Goal: Information Seeking & Learning: Check status

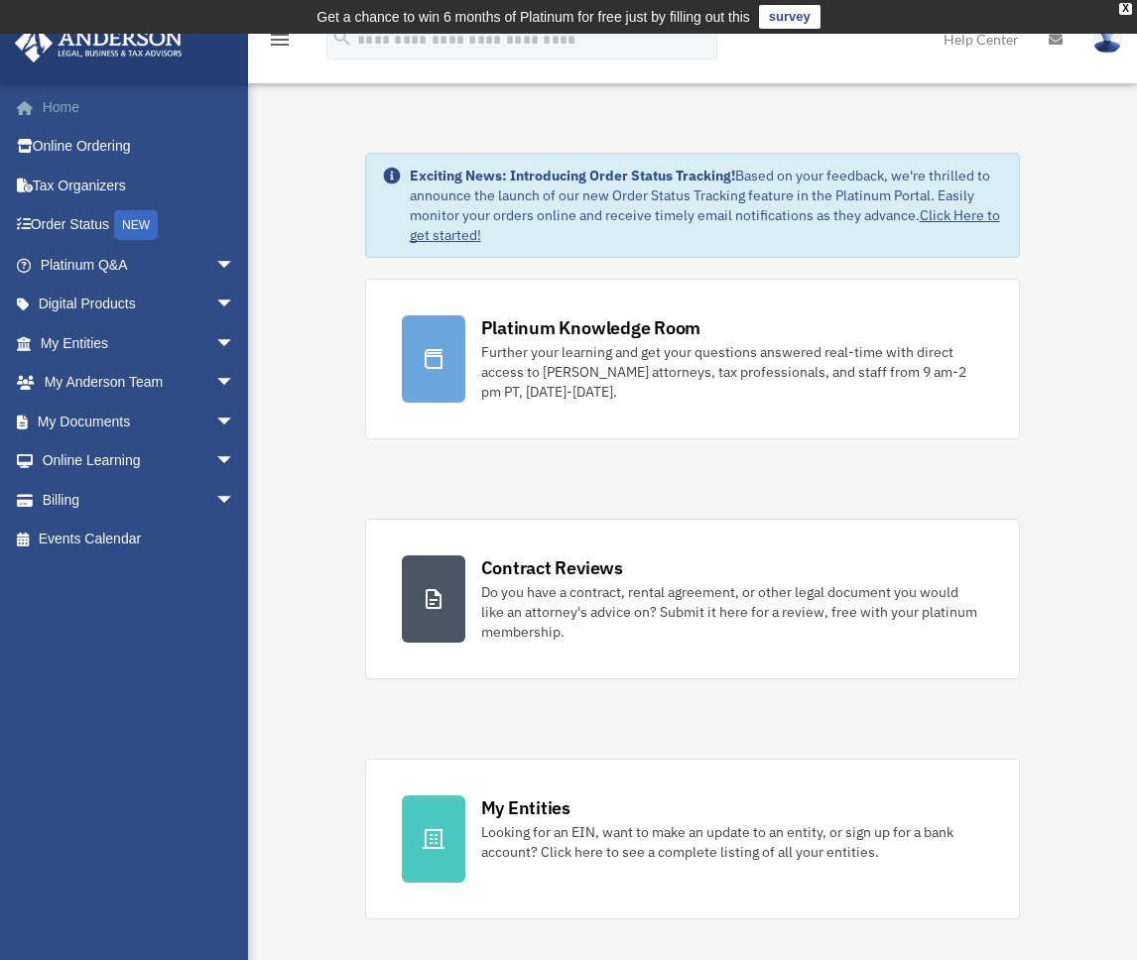
click at [82, 105] on link "Home" at bounding box center [139, 107] width 251 height 40
click at [402, 45] on input "search" at bounding box center [521, 40] width 391 height 40
type input "******"
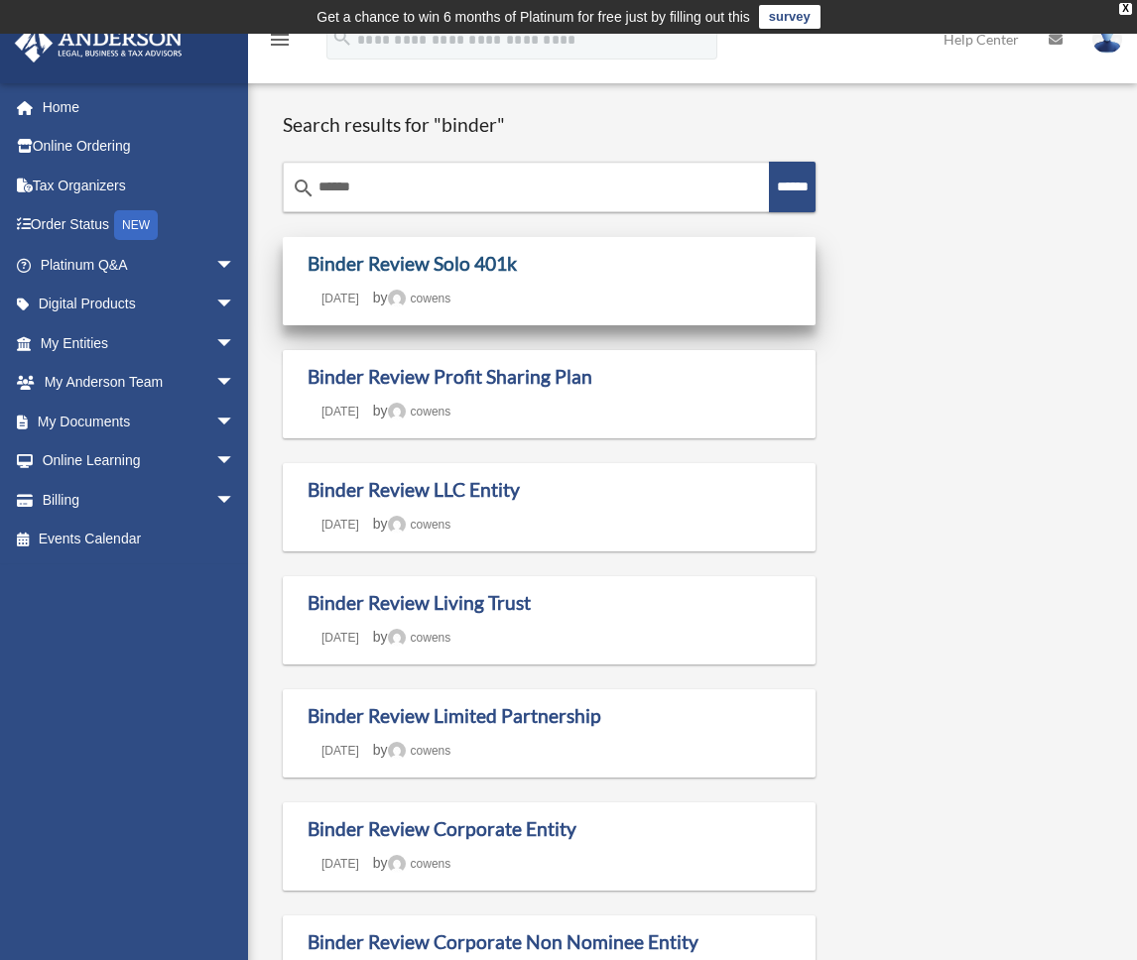
click at [368, 267] on link "Binder Review Solo 401k" at bounding box center [412, 263] width 209 height 23
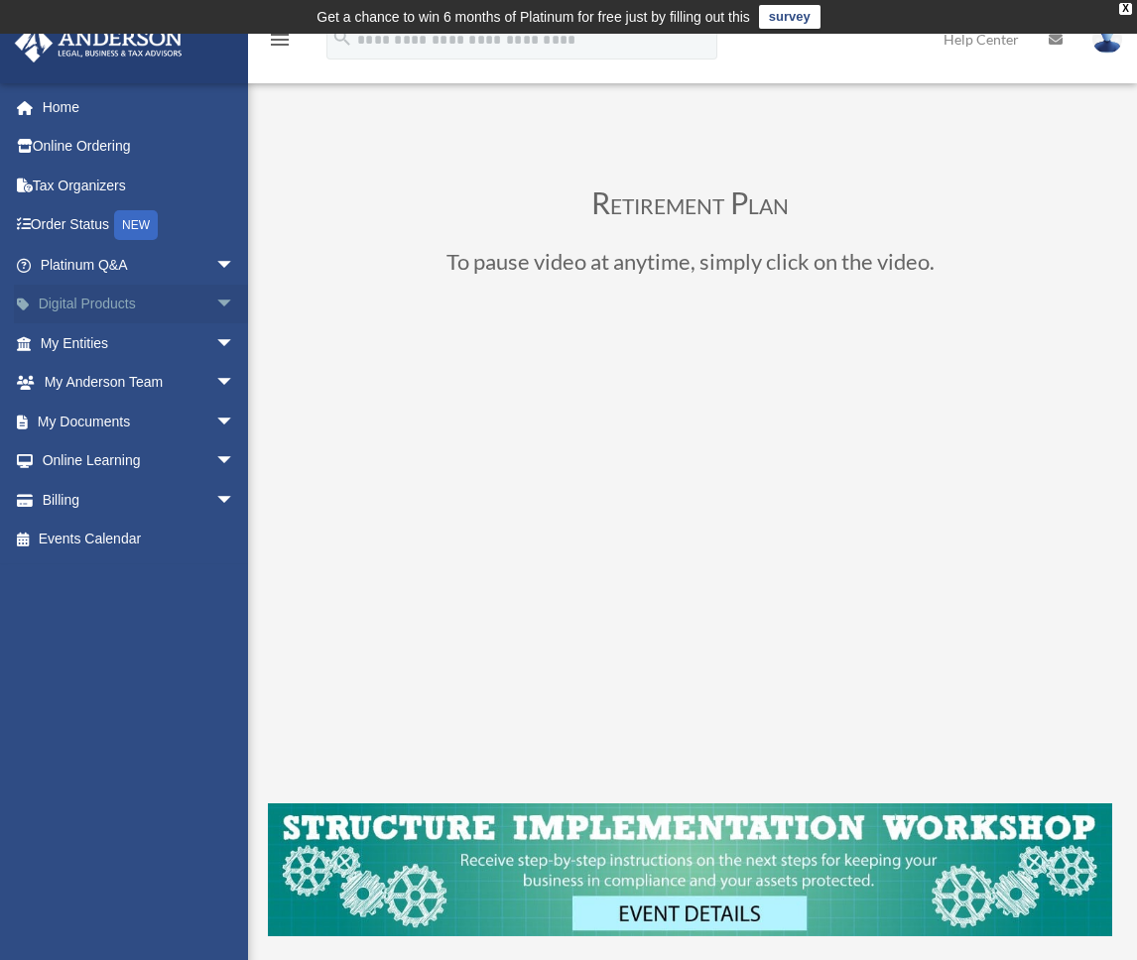
click at [62, 302] on link "Digital Products arrow_drop_down" at bounding box center [139, 305] width 251 height 40
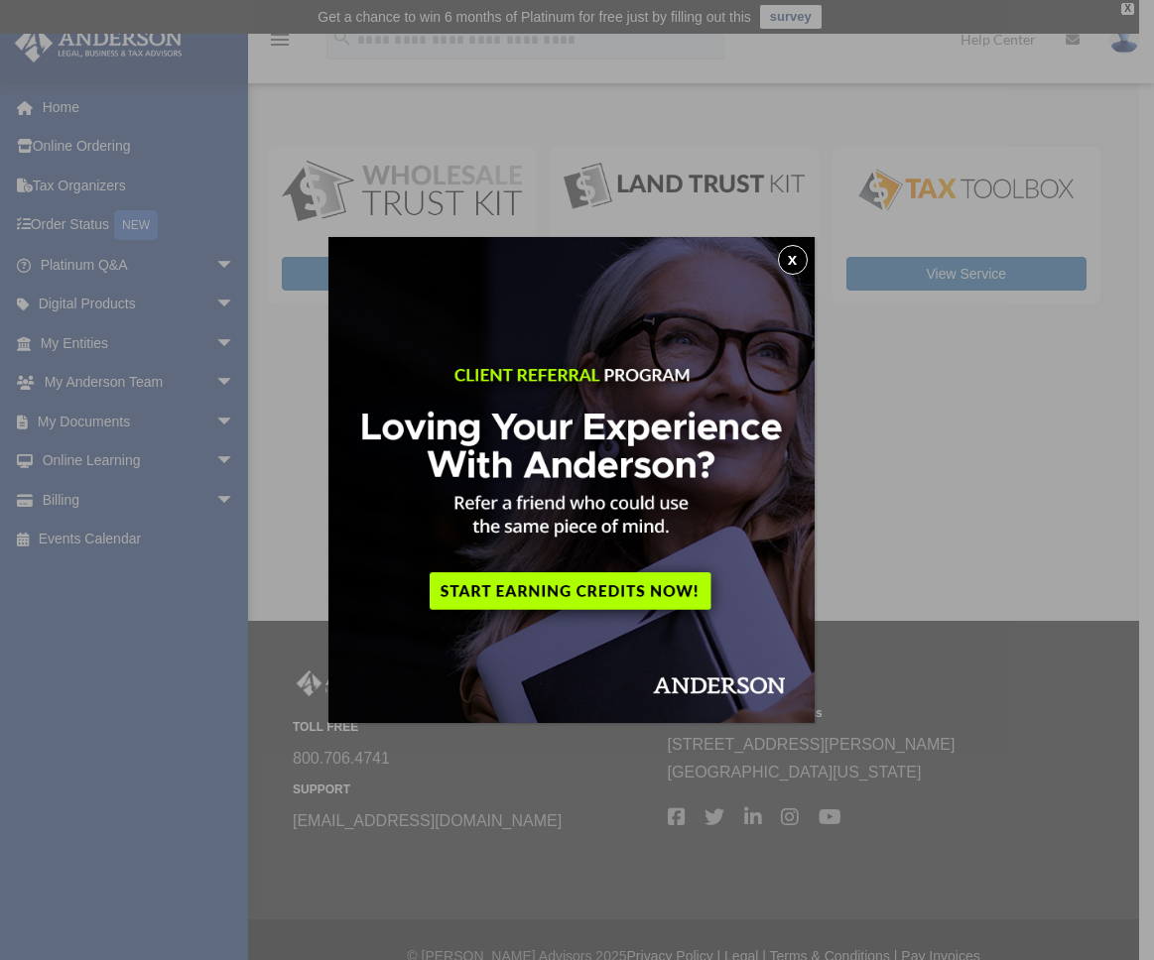
click at [801, 255] on button "x" at bounding box center [793, 260] width 30 height 30
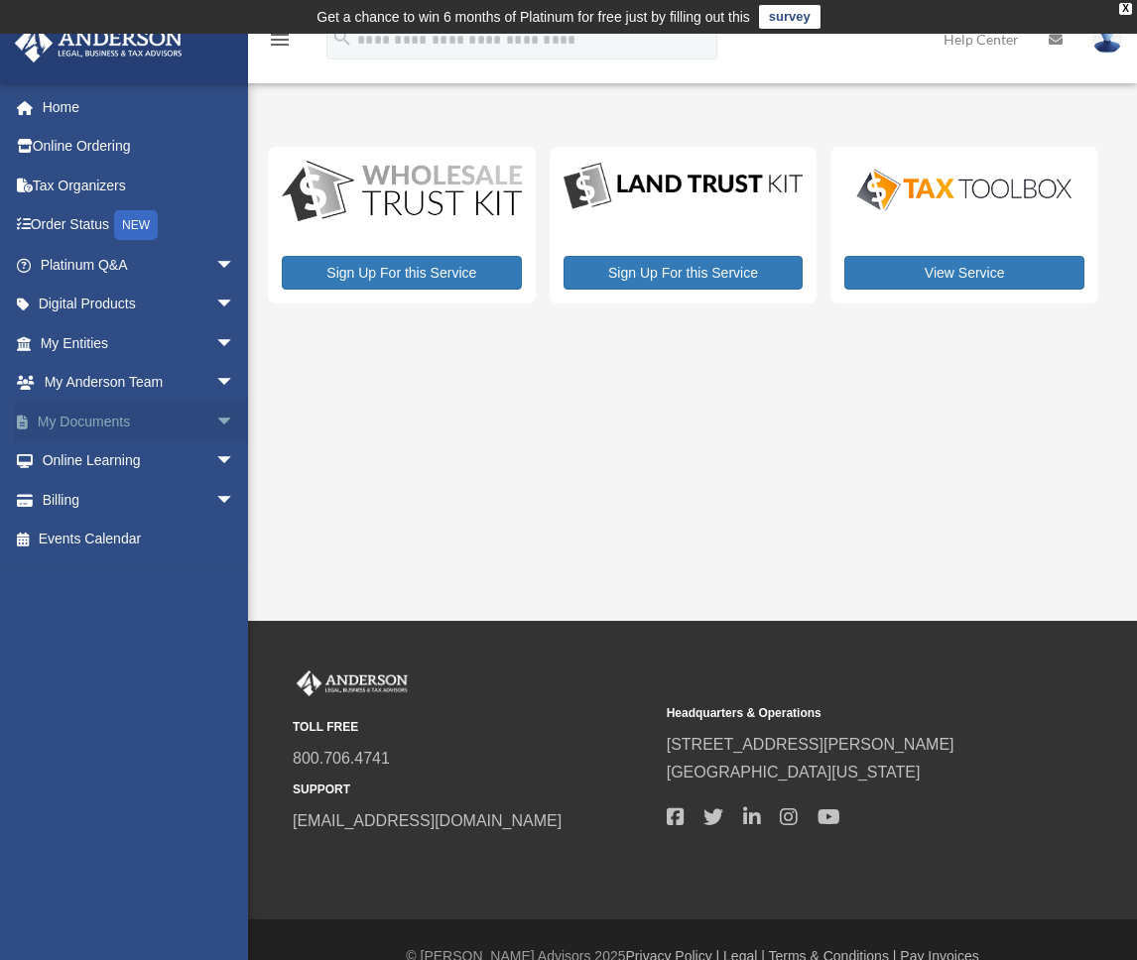
click at [87, 419] on link "My Documents arrow_drop_down" at bounding box center [139, 422] width 251 height 40
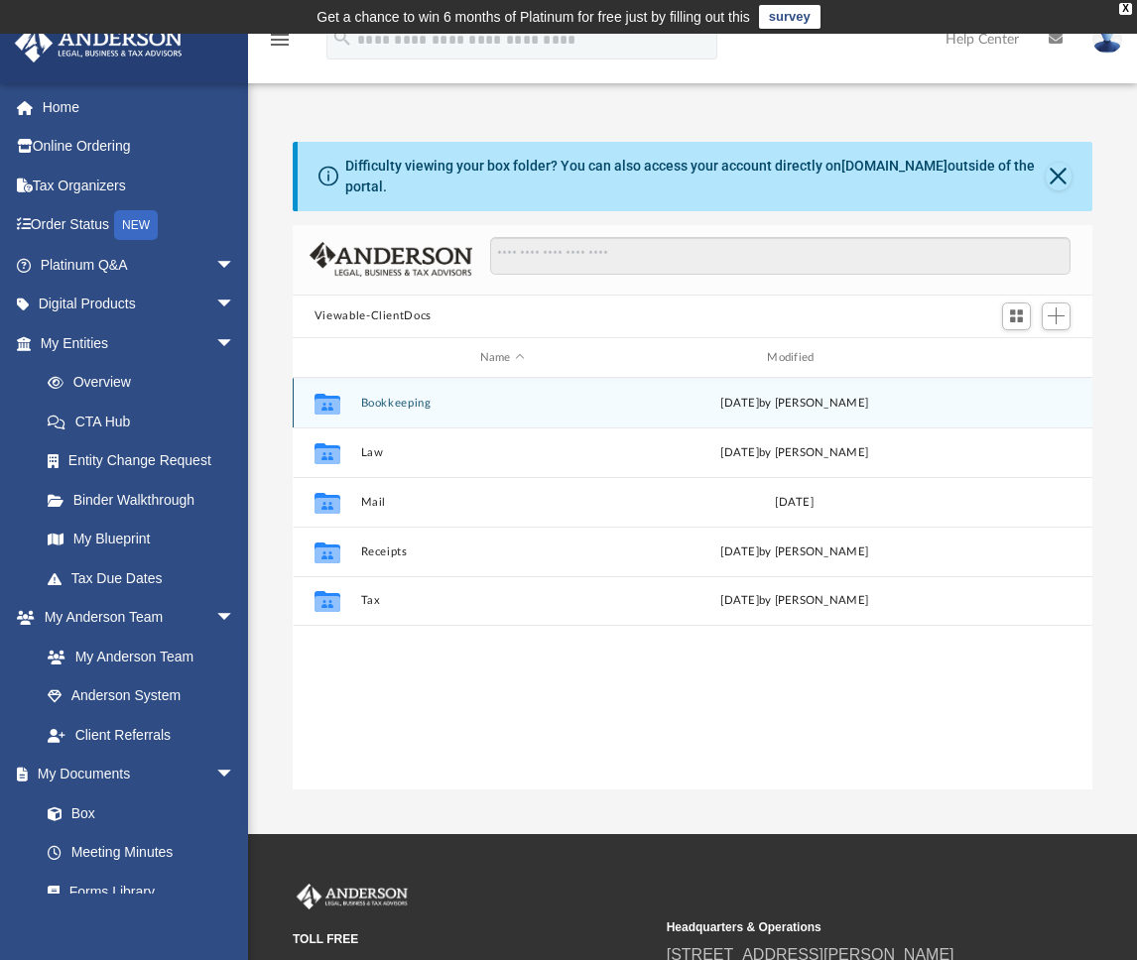
scroll to position [434, 784]
click at [385, 383] on div "Collaborated Folder Bookkeeping Thu Apr 8 2021 by Lynette Solomon" at bounding box center [693, 403] width 800 height 50
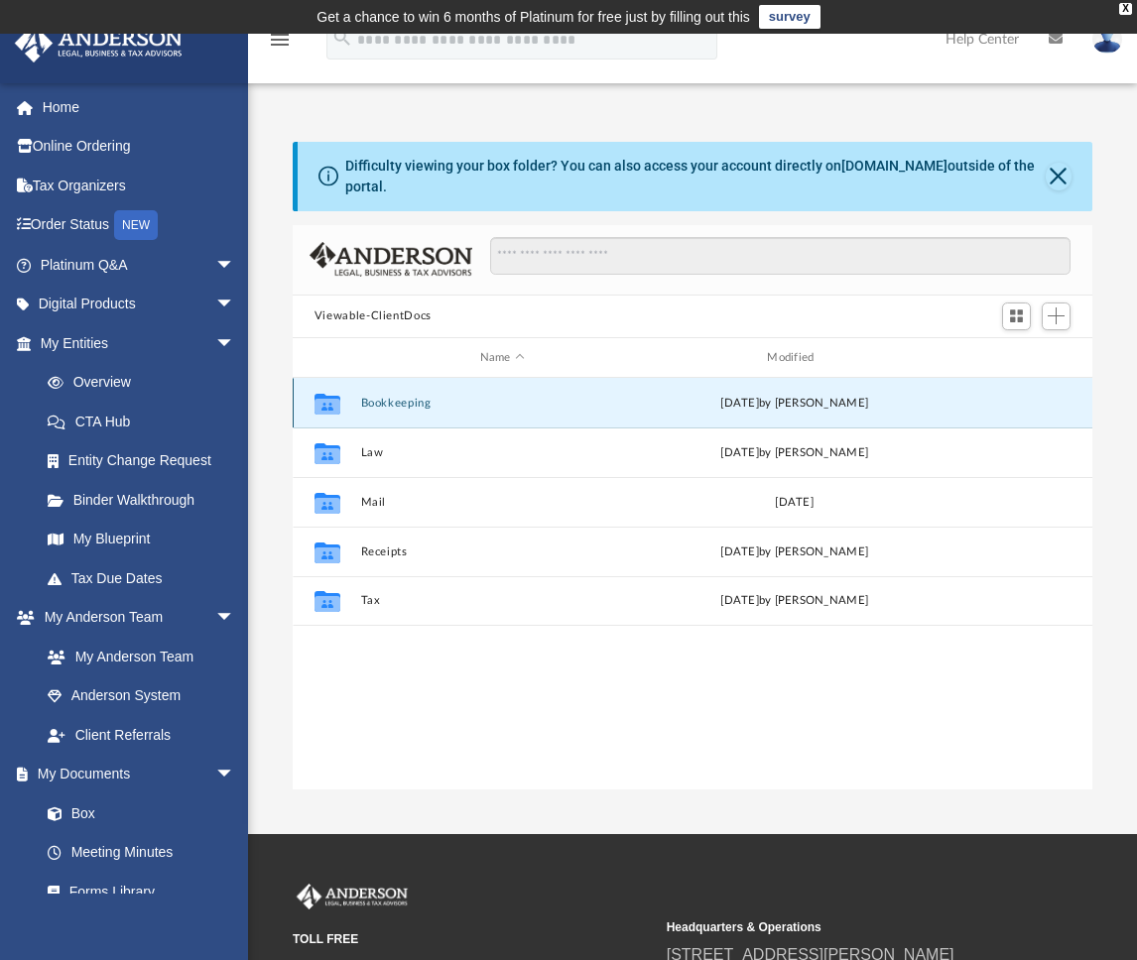
click at [386, 397] on button "Bookkeeping" at bounding box center [502, 403] width 284 height 13
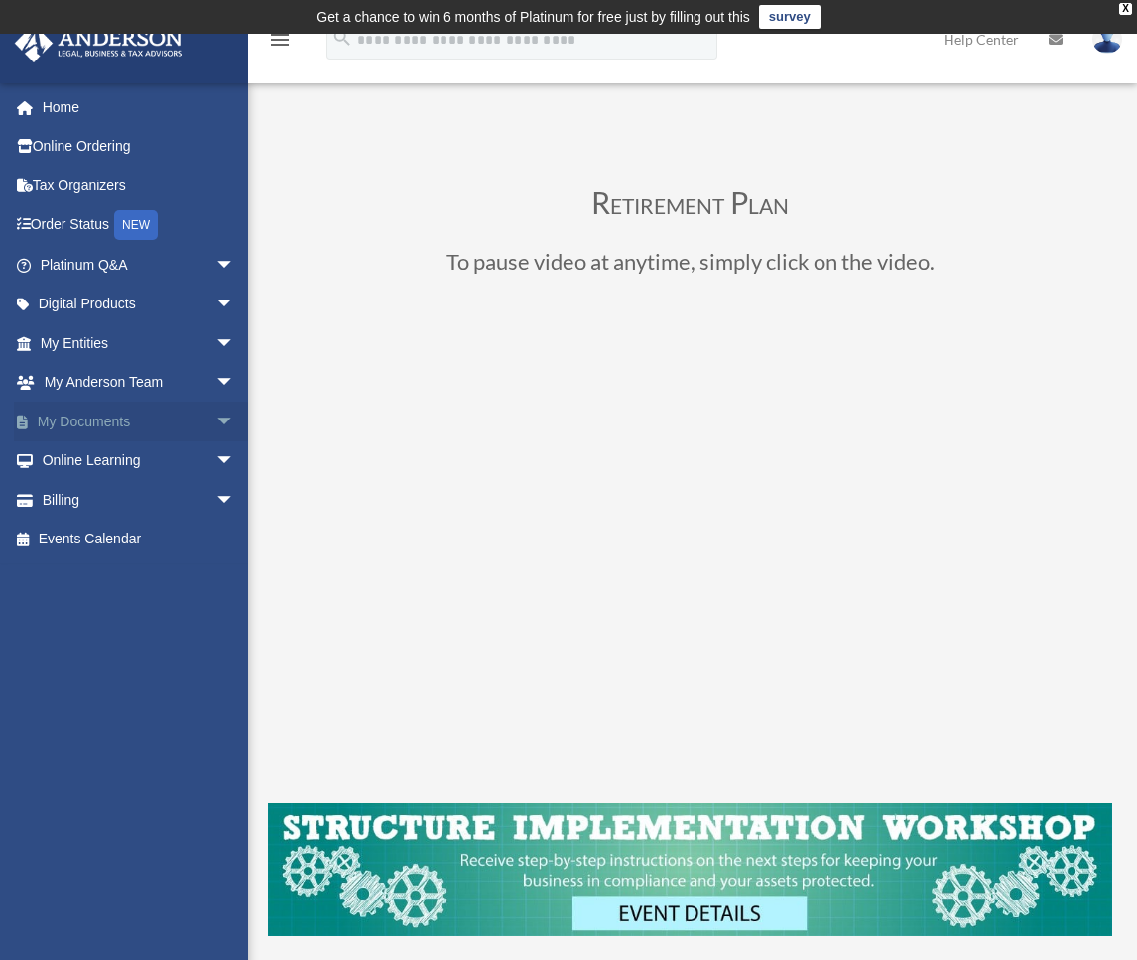
click at [70, 416] on link "My Documents arrow_drop_down" at bounding box center [139, 422] width 251 height 40
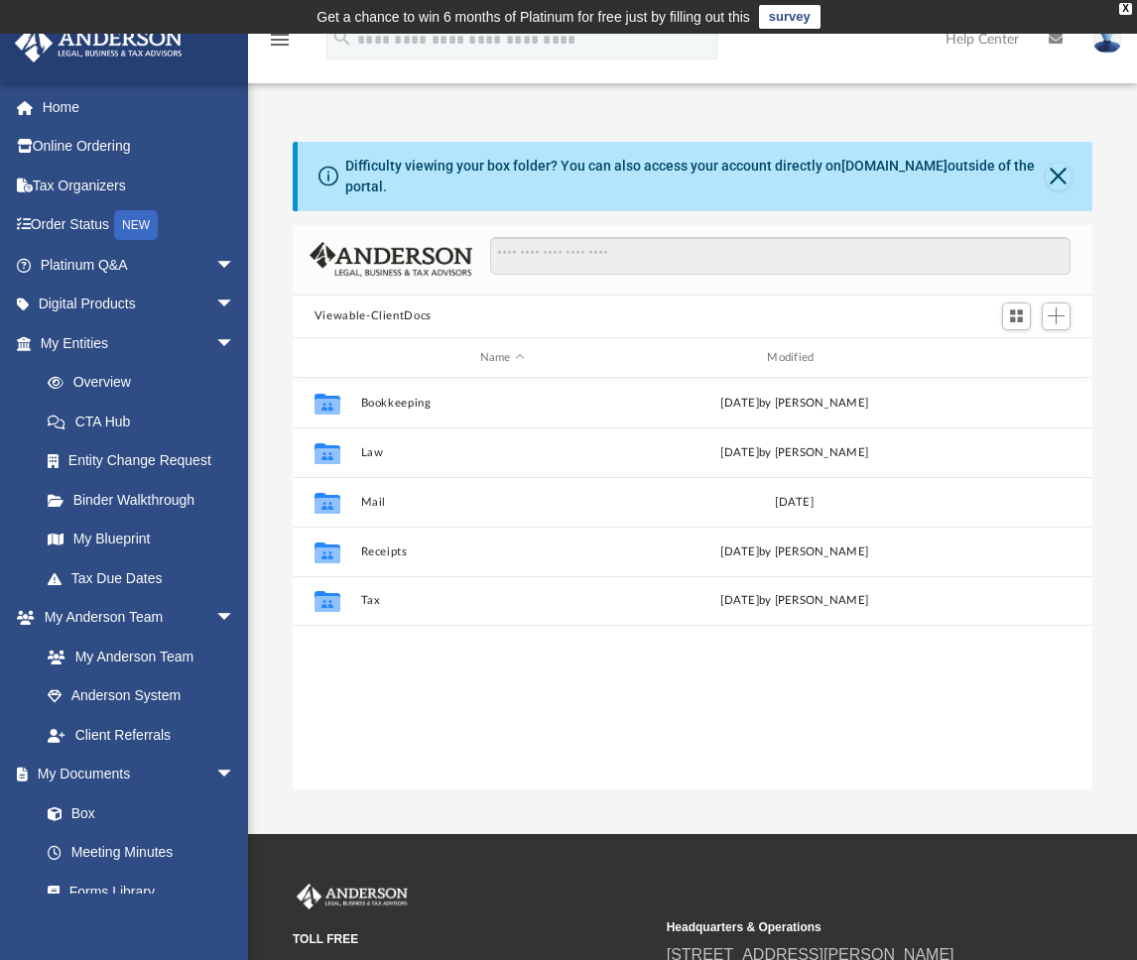
scroll to position [434, 784]
click at [536, 49] on input "search" at bounding box center [521, 40] width 391 height 40
type input "**********"
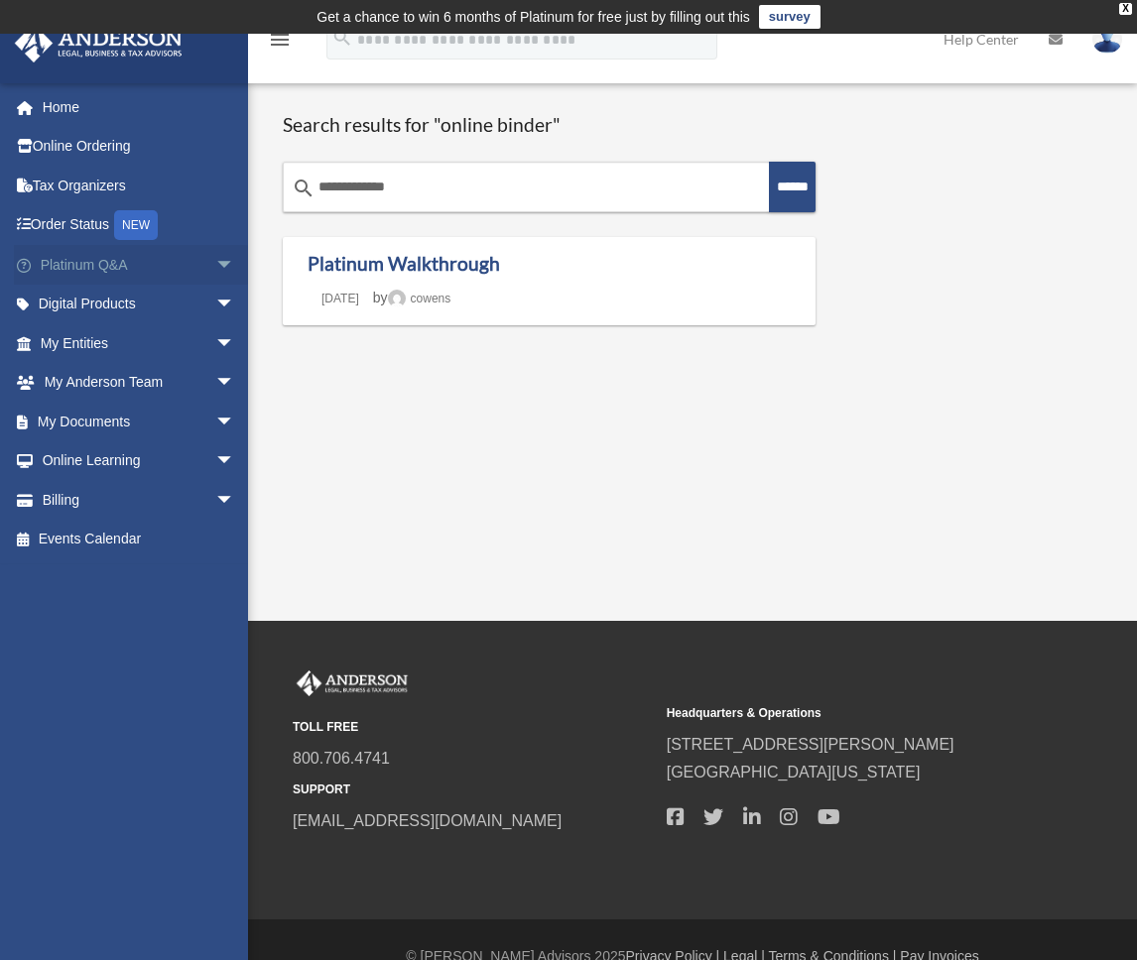
click at [100, 267] on link "Platinum Q&A arrow_drop_down" at bounding box center [139, 265] width 251 height 40
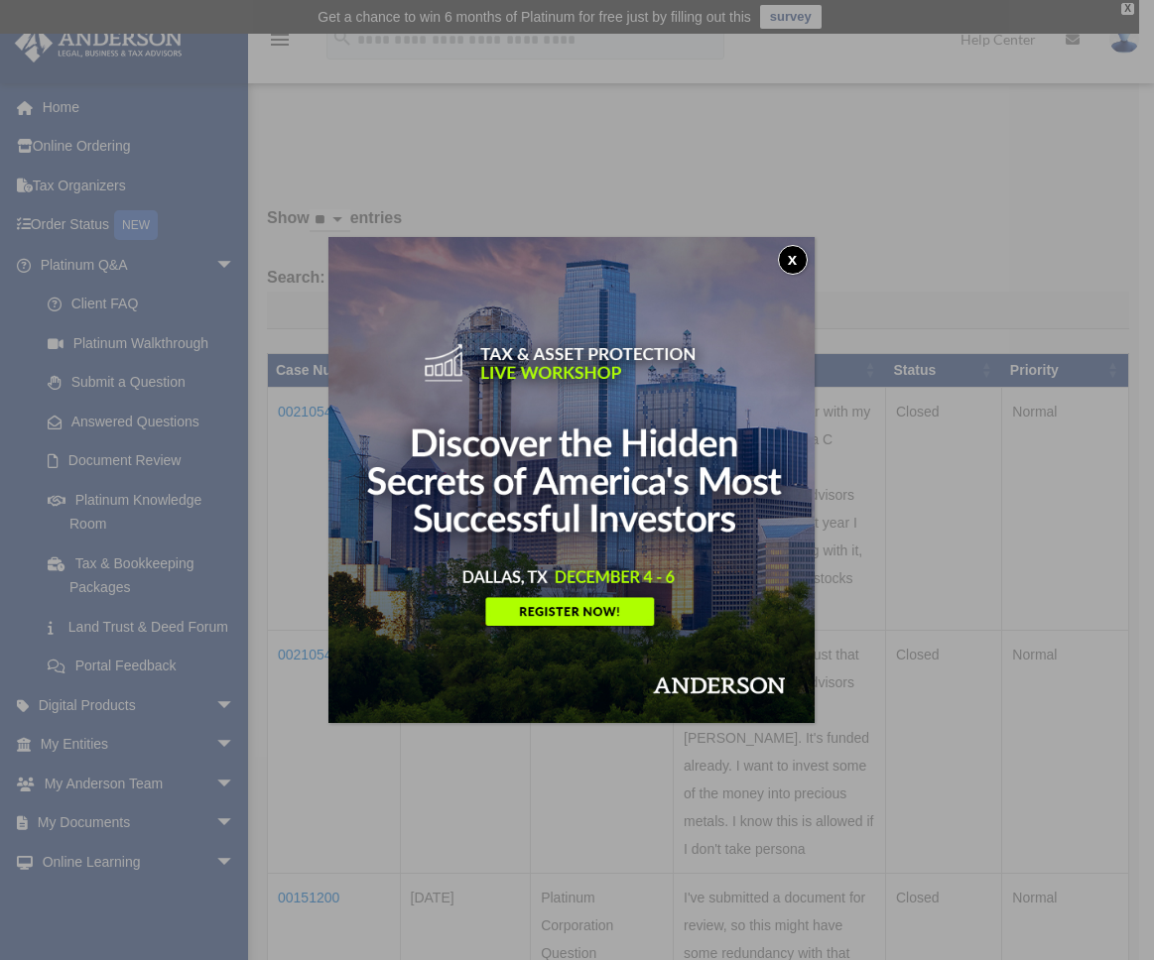
click at [800, 259] on button "x" at bounding box center [793, 260] width 30 height 30
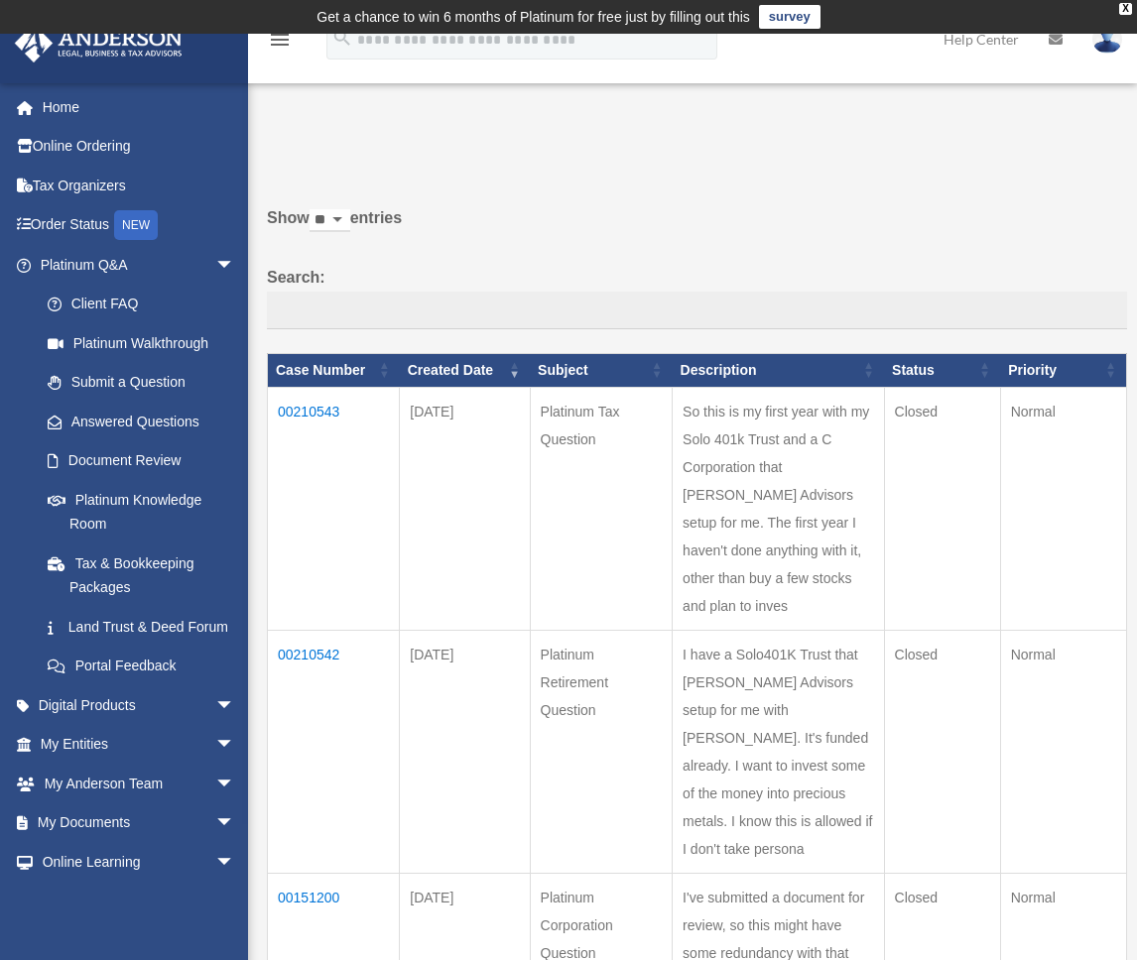
click at [312, 408] on td "00210543" at bounding box center [334, 508] width 132 height 243
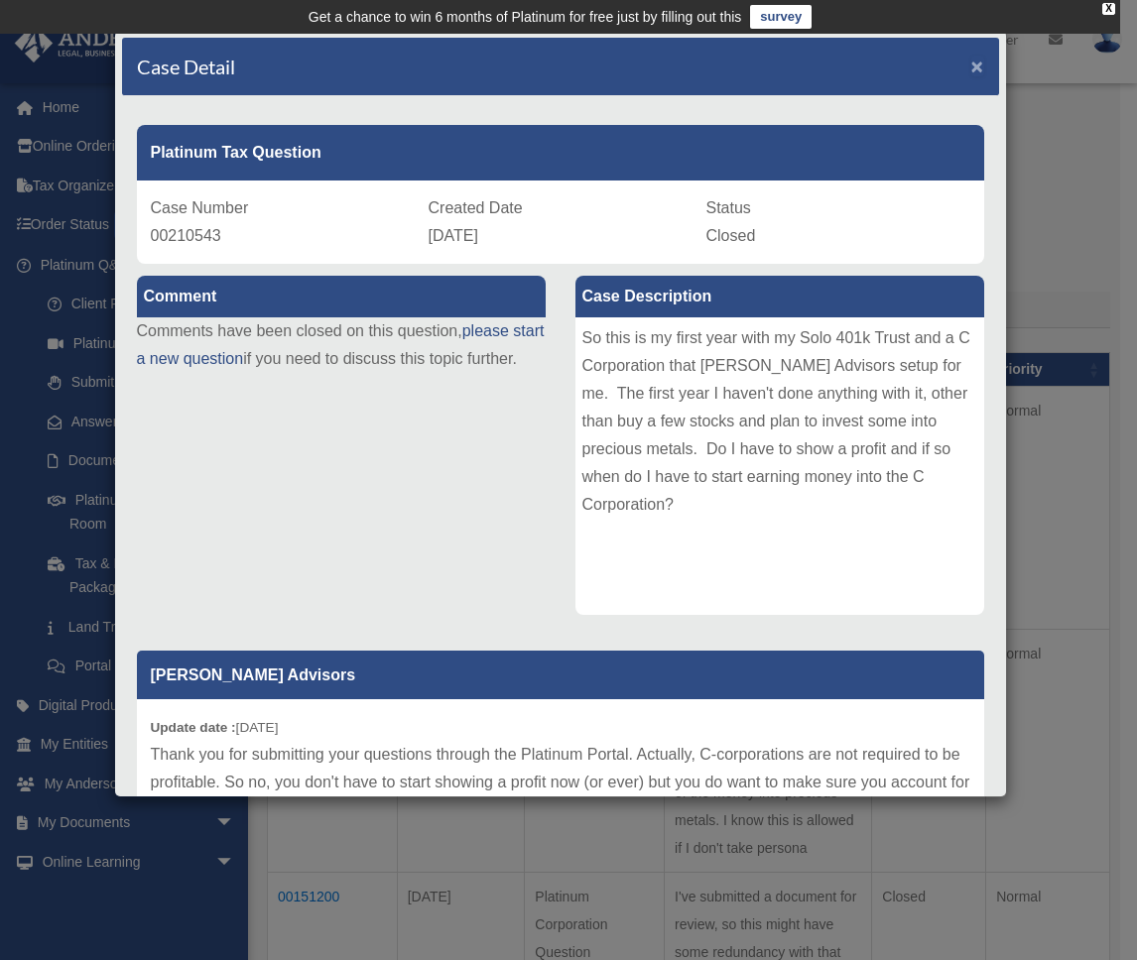
click at [971, 66] on span "×" at bounding box center [977, 66] width 13 height 23
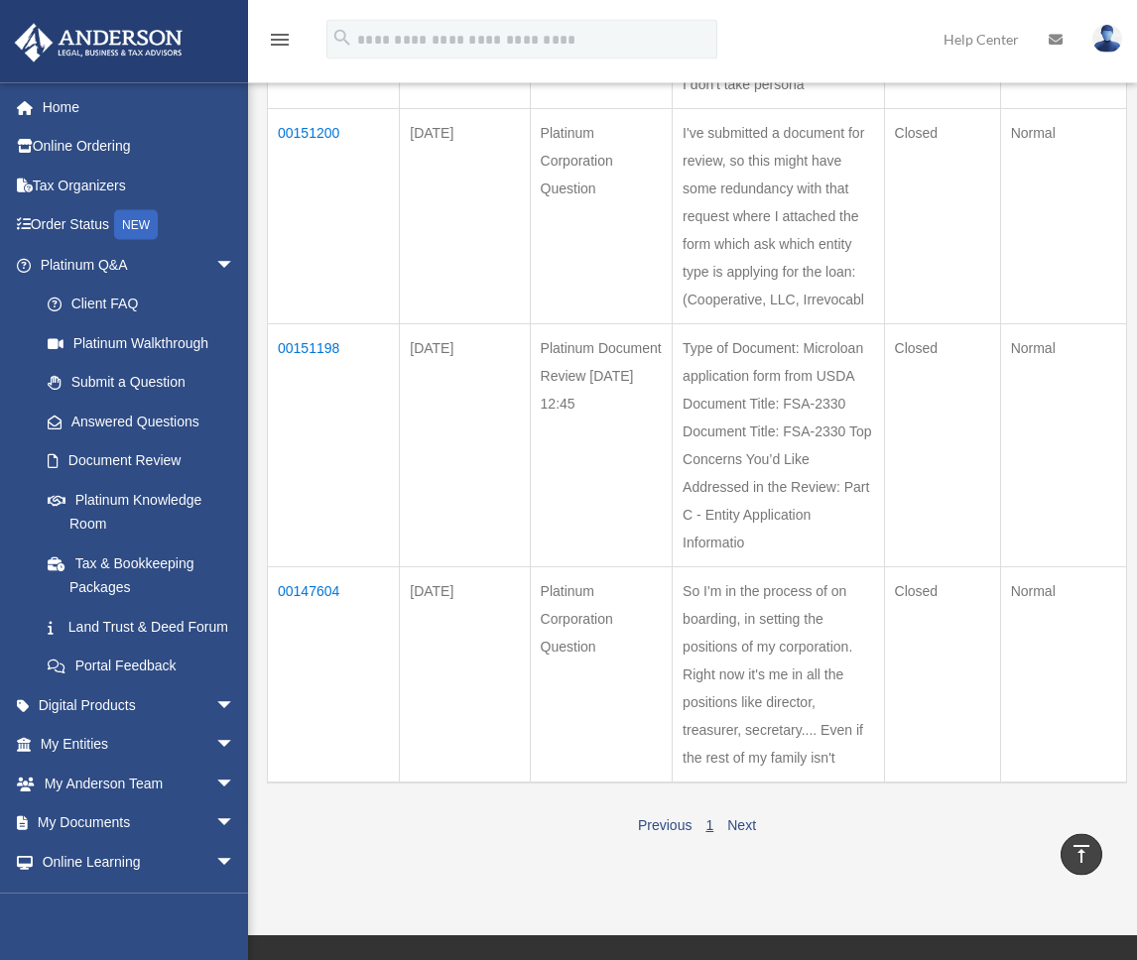
scroll to position [810, 0]
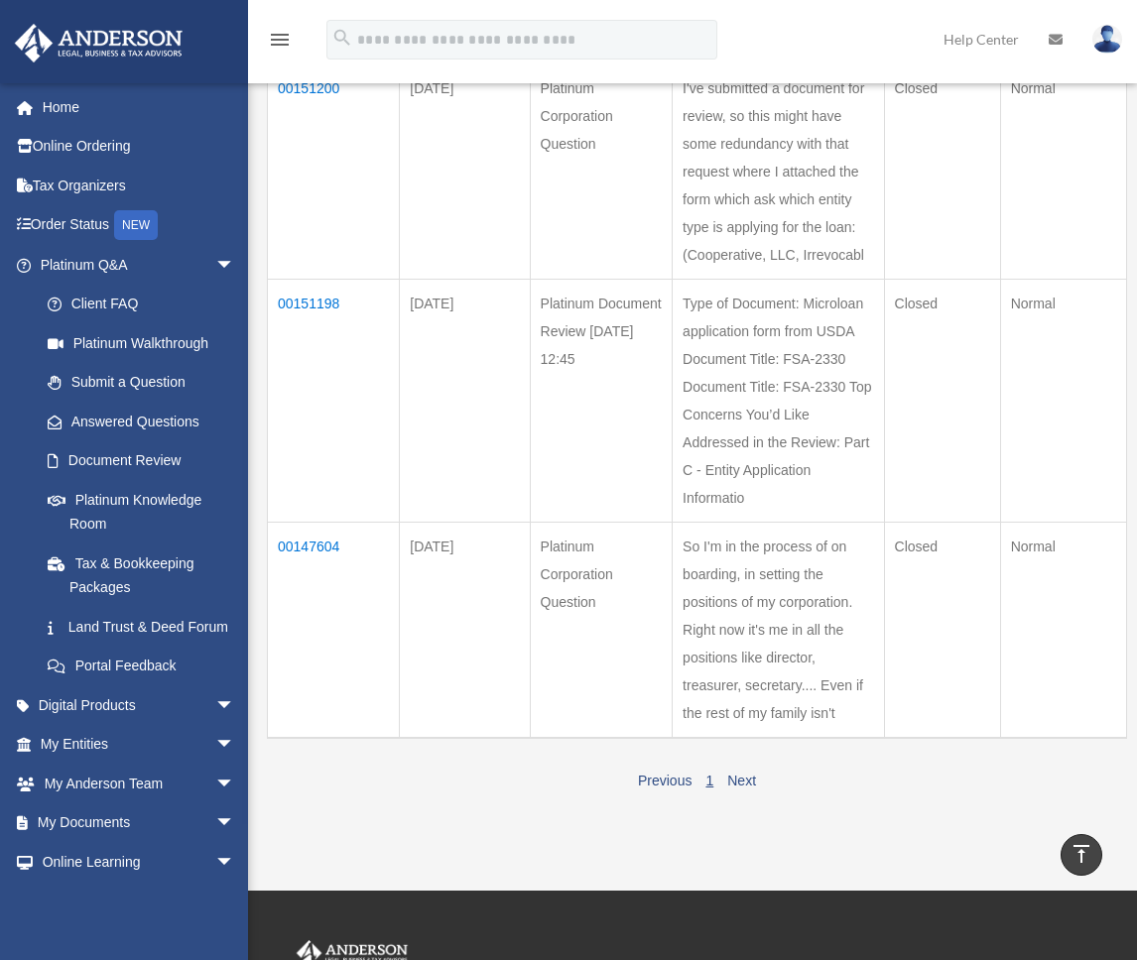
click at [308, 407] on td "00151198" at bounding box center [334, 400] width 132 height 243
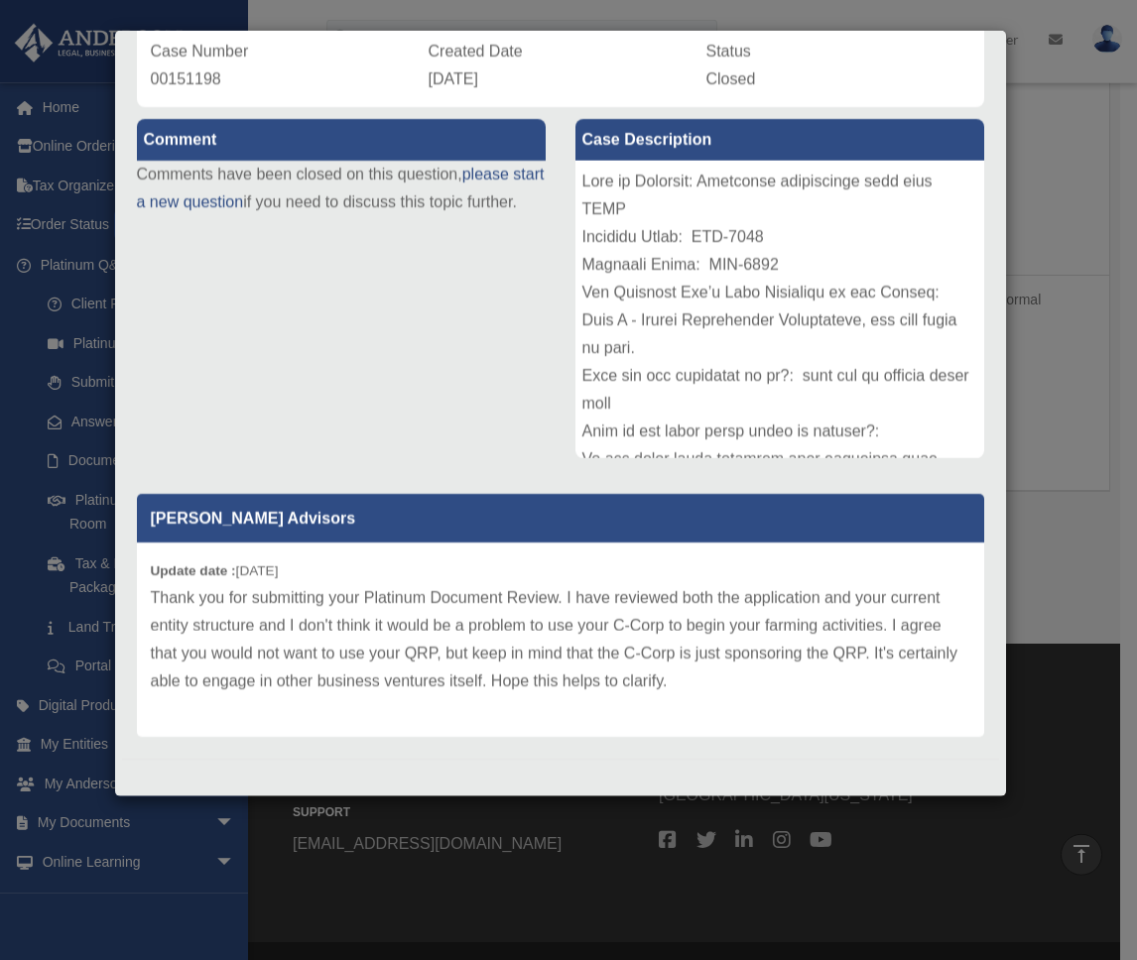
scroll to position [1113, 0]
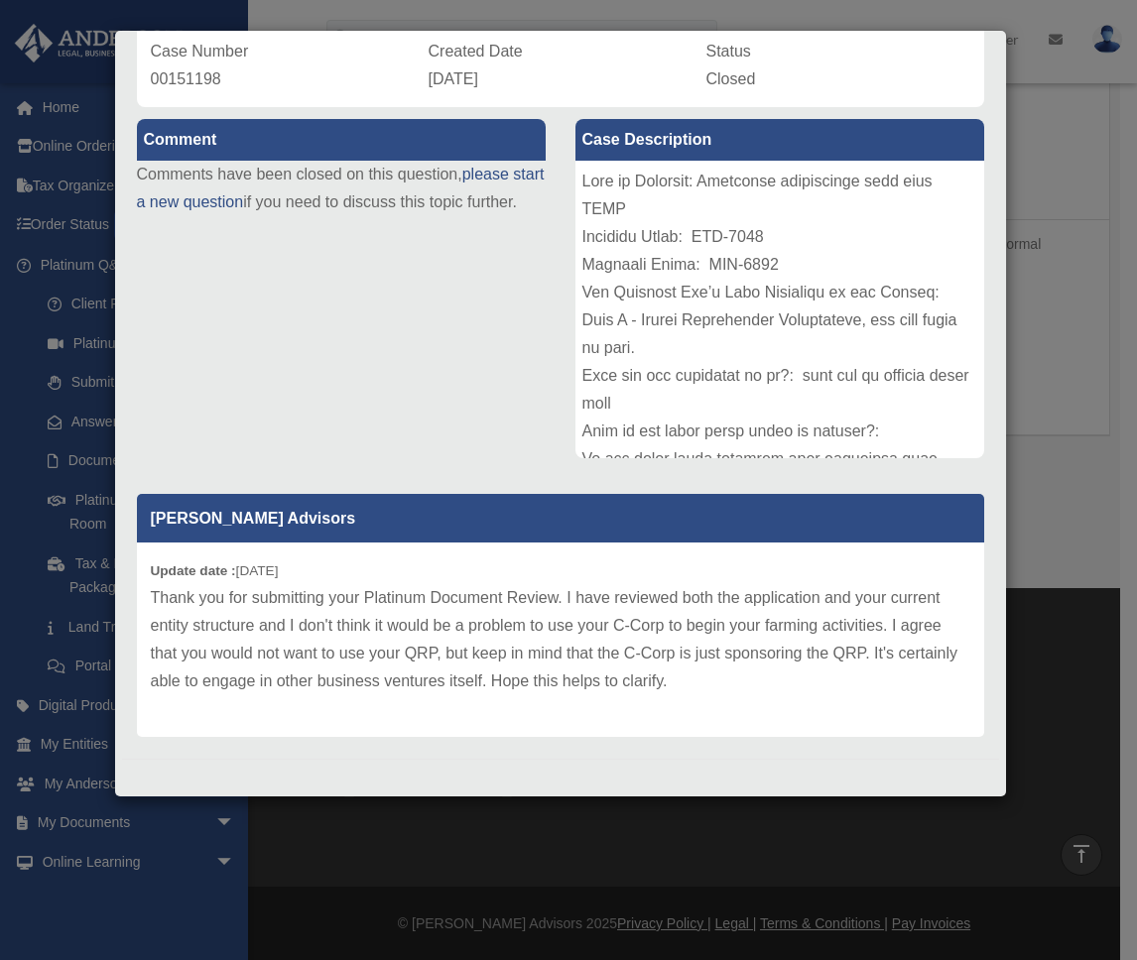
click at [840, 689] on p "Thank you for submitting your Platinum Document Review. I have reviewed both th…" at bounding box center [561, 639] width 820 height 111
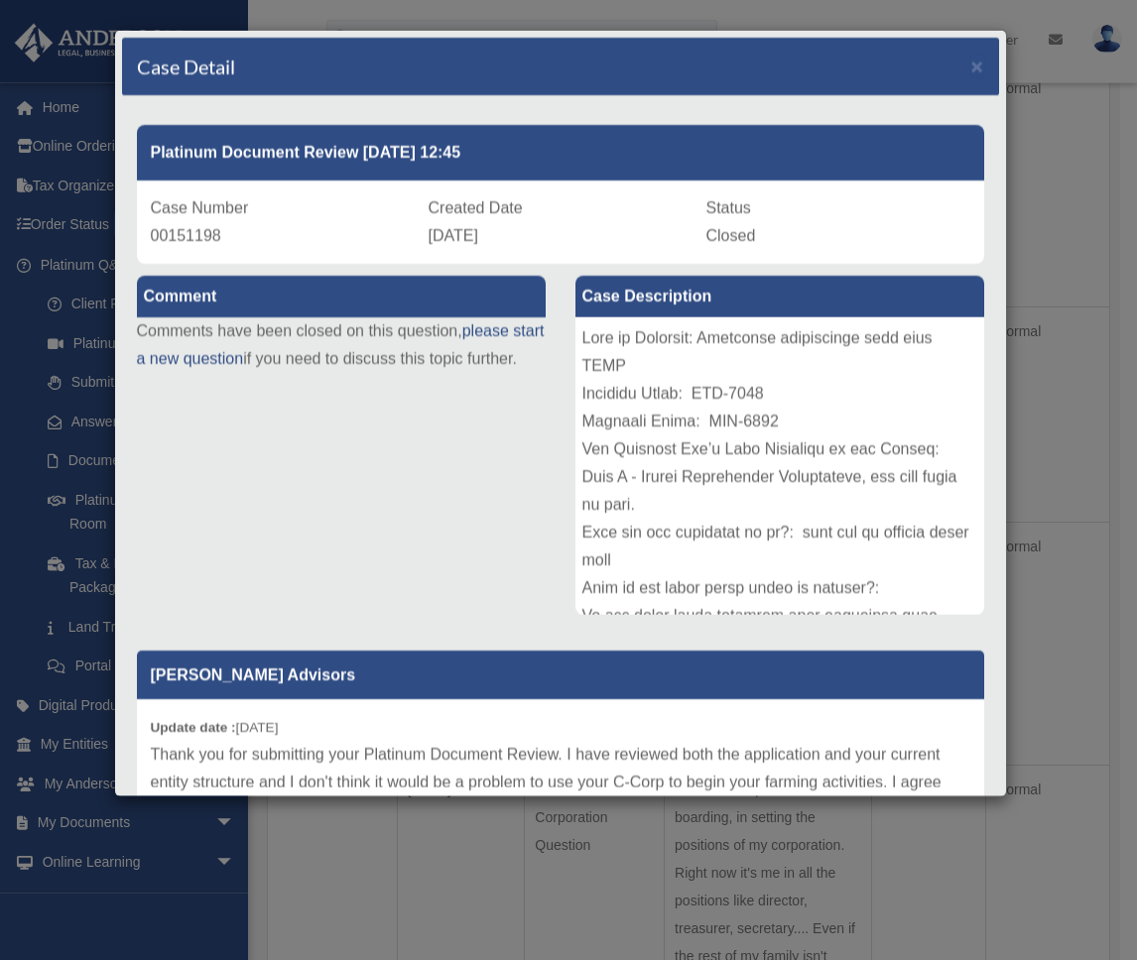
scroll to position [843, 0]
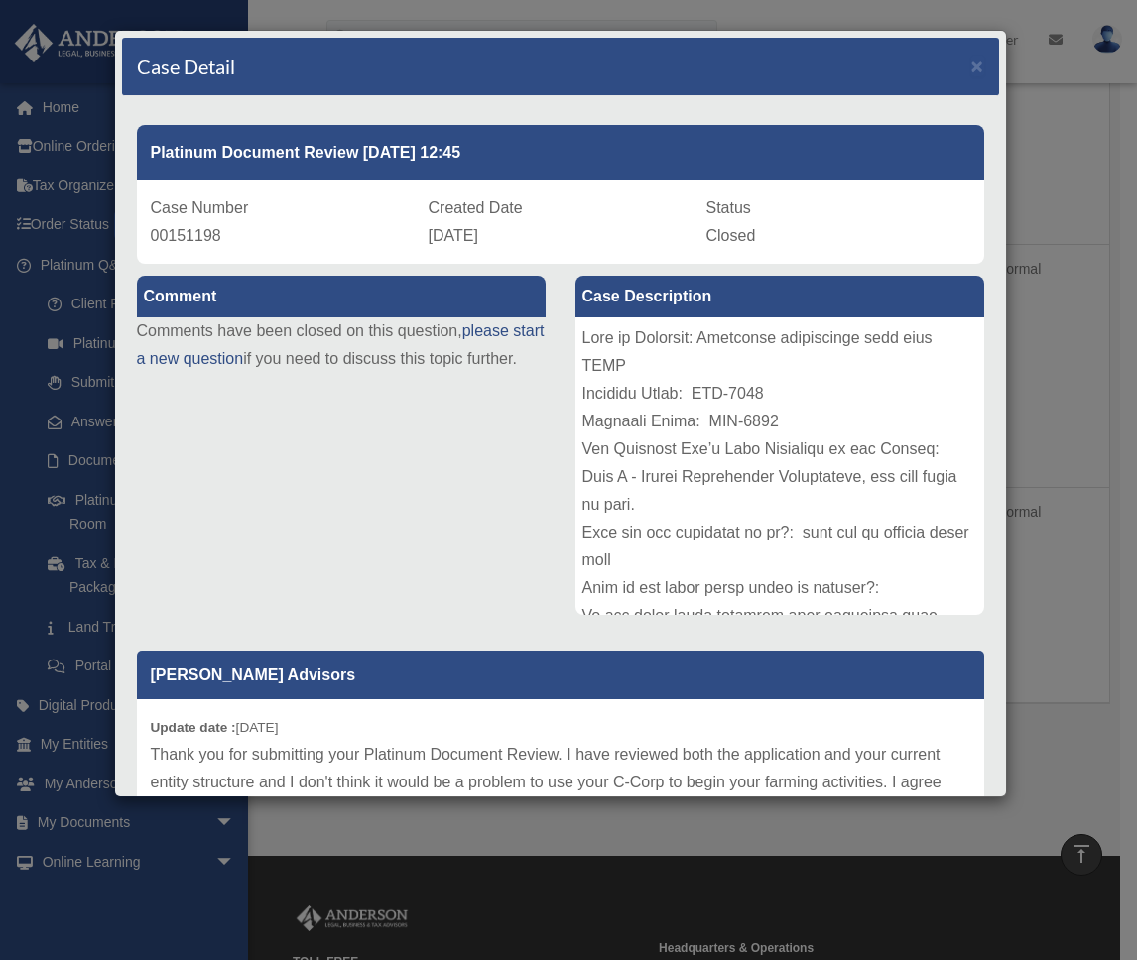
click at [967, 65] on div "Case Detail ×" at bounding box center [560, 67] width 877 height 59
click at [971, 71] on span "×" at bounding box center [977, 66] width 13 height 23
